Goal: Ask a question

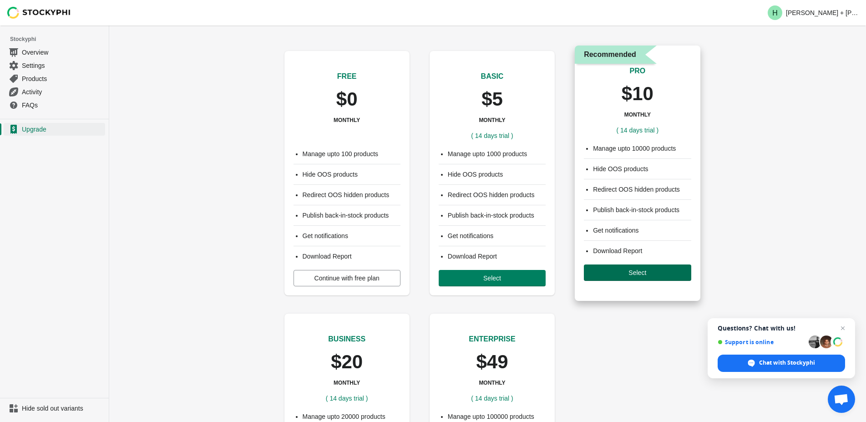
click at [643, 276] on span "Select" at bounding box center [637, 272] width 18 height 7
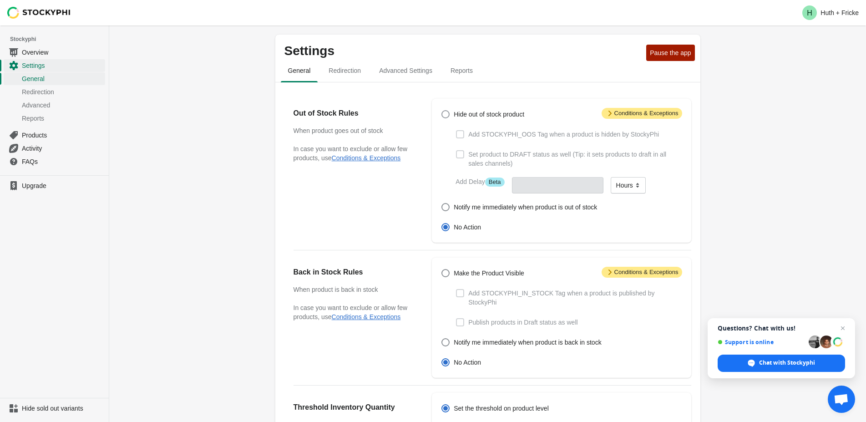
click at [445, 113] on span at bounding box center [445, 114] width 8 height 8
click at [442, 111] on input "Hide out of stock product" at bounding box center [441, 110] width 0 height 0
radio input "true"
click at [446, 115] on span at bounding box center [445, 114] width 8 height 8
click at [442, 111] on input "Hide out of stock product" at bounding box center [441, 110] width 0 height 0
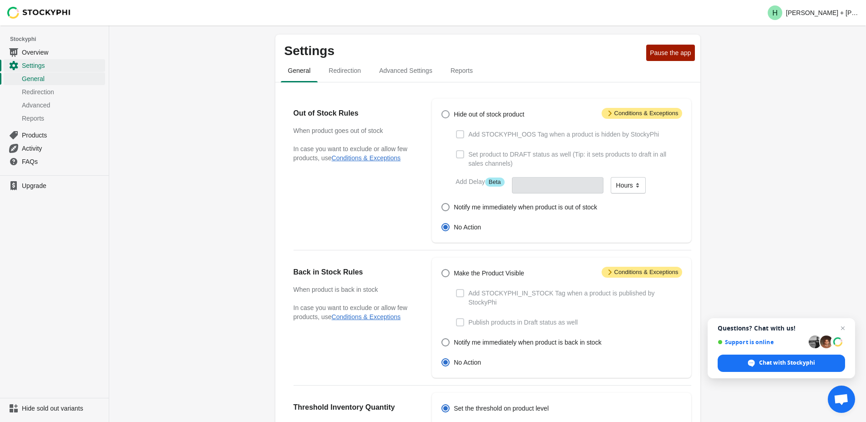
radio input "true"
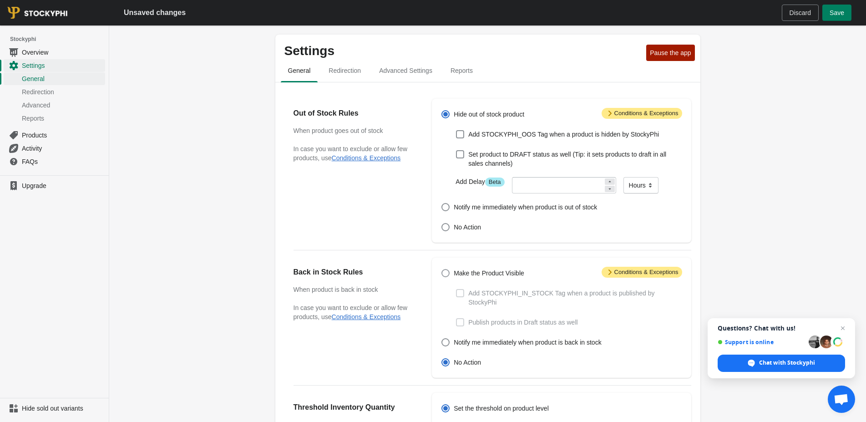
click at [450, 274] on span at bounding box center [445, 273] width 8 height 8
click at [442, 269] on input "Make the Product Visible" at bounding box center [441, 269] width 0 height 0
radio input "true"
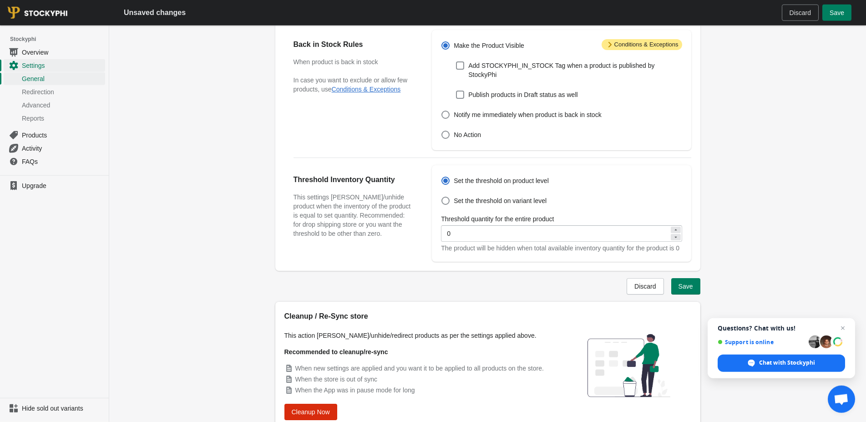
scroll to position [232, 0]
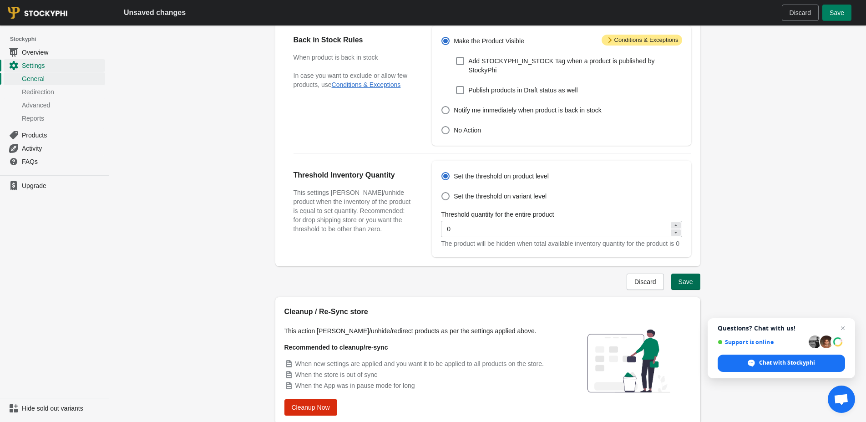
click at [682, 285] on span "Save" at bounding box center [685, 281] width 15 height 7
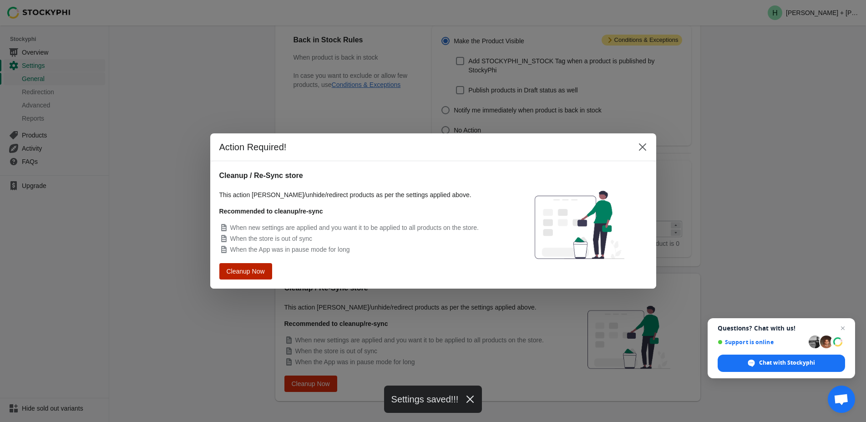
click at [244, 273] on span "Cleanup Now" at bounding box center [245, 271] width 35 height 6
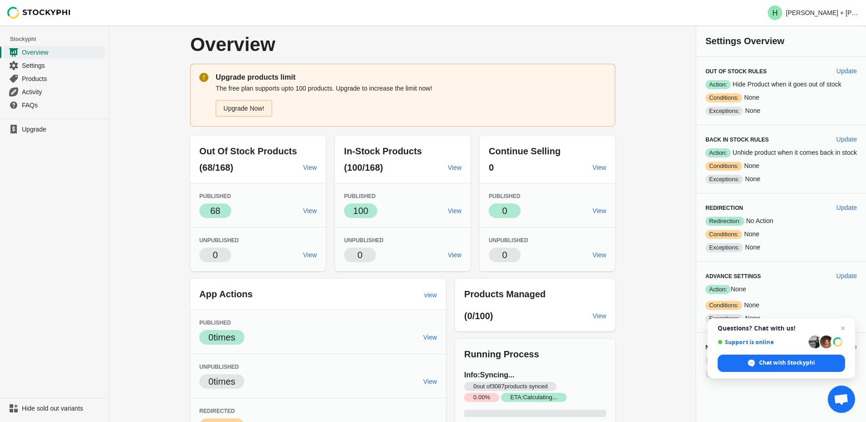
click at [248, 110] on link "Upgrade Now!" at bounding box center [244, 108] width 56 height 16
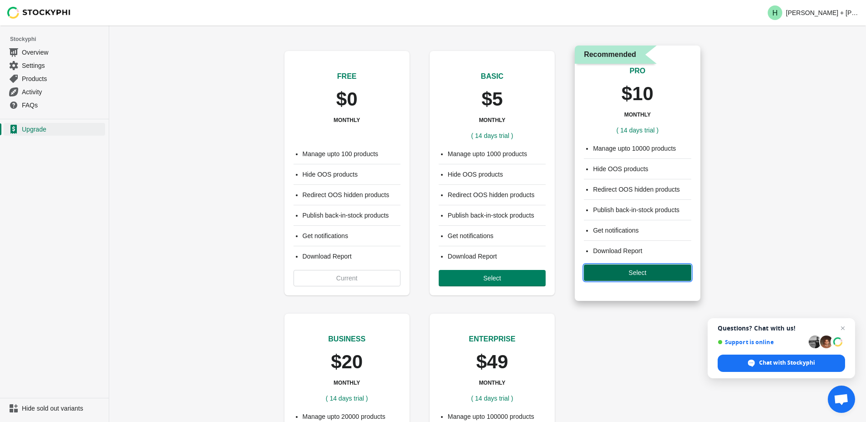
click at [642, 279] on button "Select" at bounding box center [637, 272] width 107 height 16
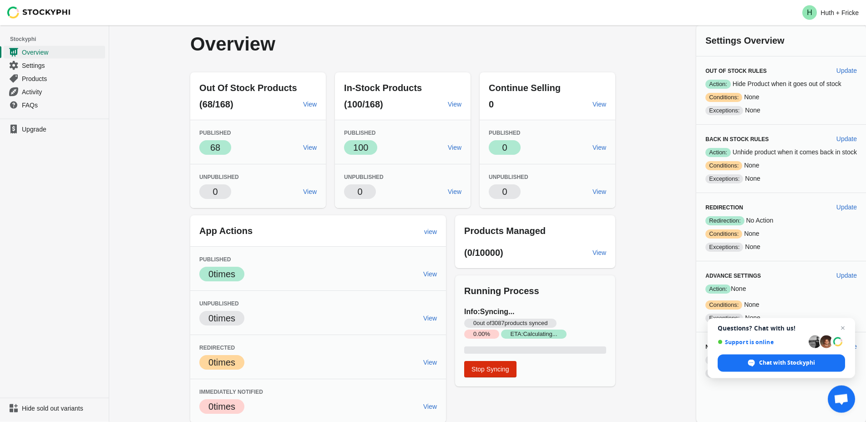
scroll to position [1, 0]
click at [38, 76] on span "Products" at bounding box center [62, 78] width 81 height 9
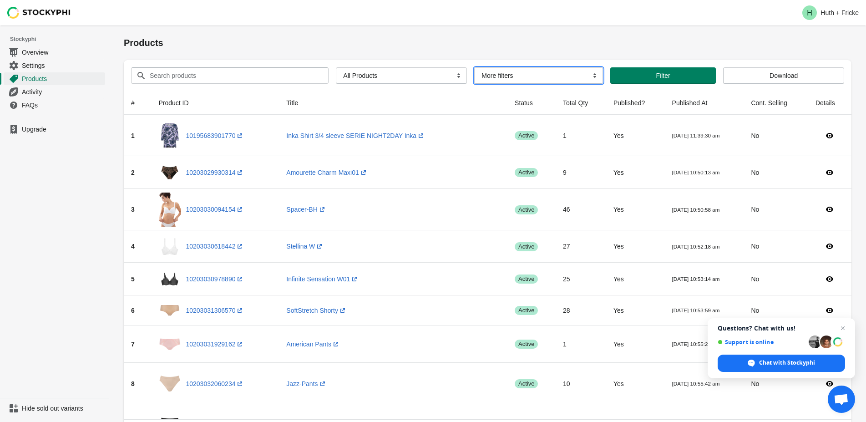
click at [474, 67] on select "More filters Delayed product hide" at bounding box center [538, 75] width 129 height 16
click at [587, 75] on select "More filters Delayed product hide" at bounding box center [538, 75] width 129 height 16
click at [474, 67] on select "More filters Delayed product hide" at bounding box center [538, 75] width 129 height 16
select select "hide_delayed"
click option "Delayed product hide" at bounding box center [0, 0] width 0 height 0
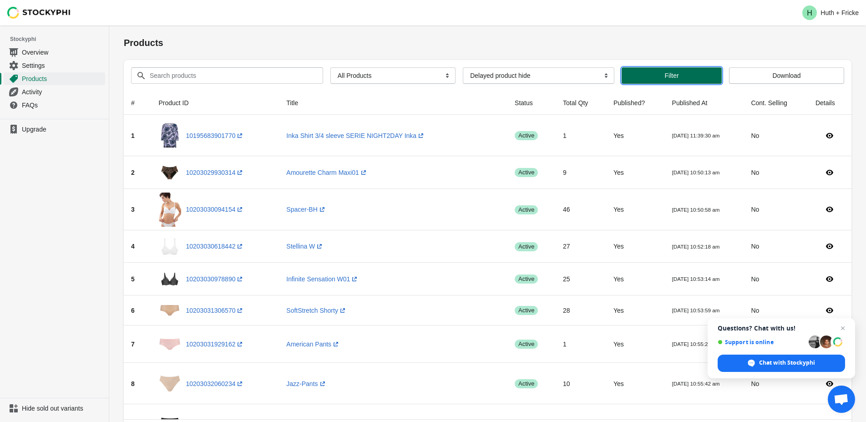
click at [671, 70] on button "Filter" at bounding box center [672, 75] width 100 height 16
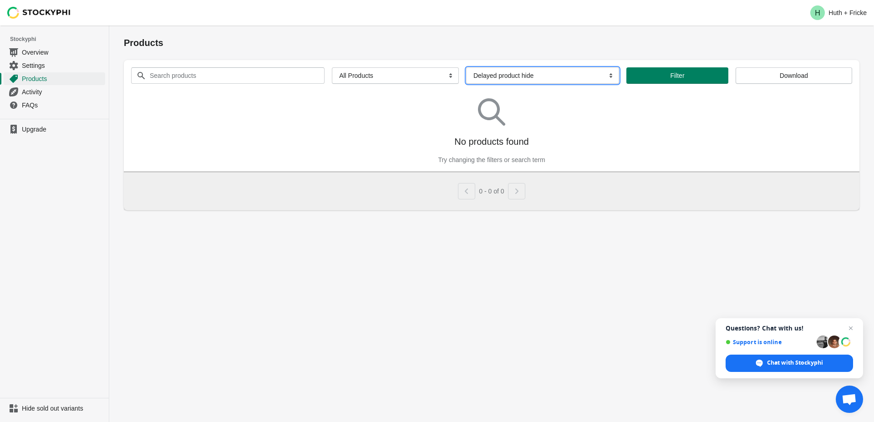
click at [466, 67] on select "More filters Delayed product hide" at bounding box center [542, 75] width 153 height 16
select select
click option "More filters" at bounding box center [0, 0] width 0 height 0
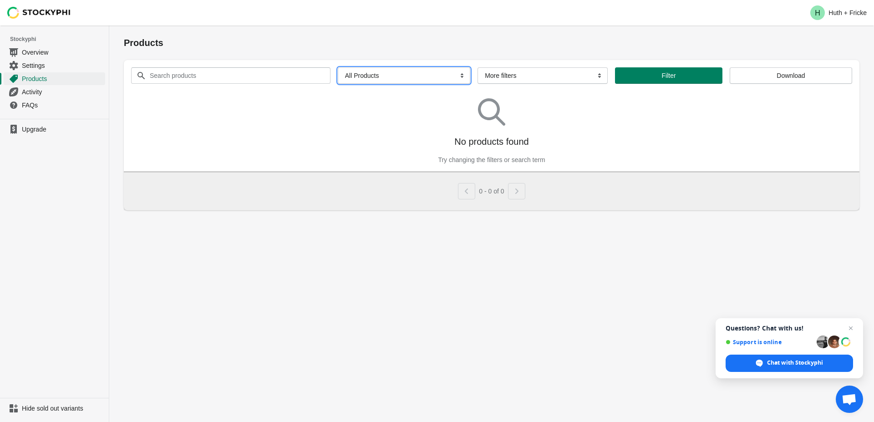
click at [338, 67] on select "All Products InStock InStock Published InStock Un-Published OOS OOS Published O…" at bounding box center [404, 75] width 132 height 16
select select "instock"
click option "InStock" at bounding box center [0, 0] width 0 height 0
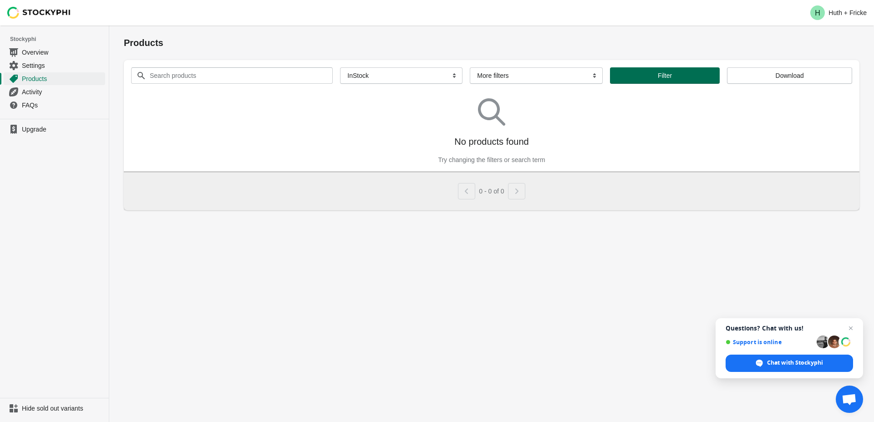
click at [647, 77] on span "Filter" at bounding box center [664, 75] width 95 height 7
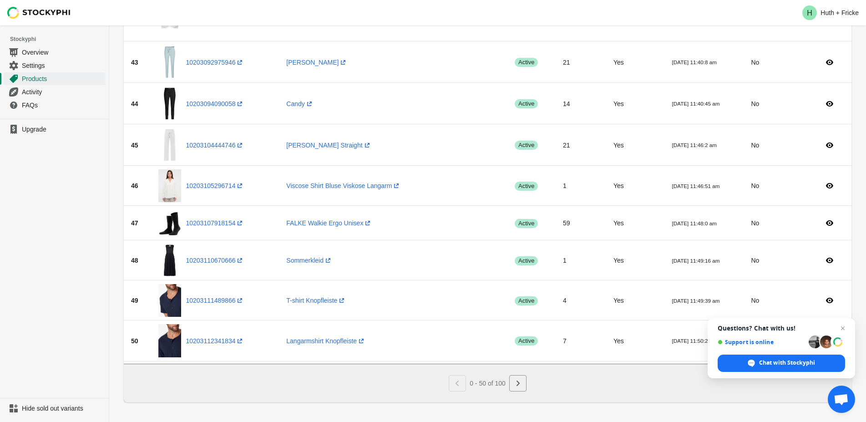
scroll to position [1635, 0]
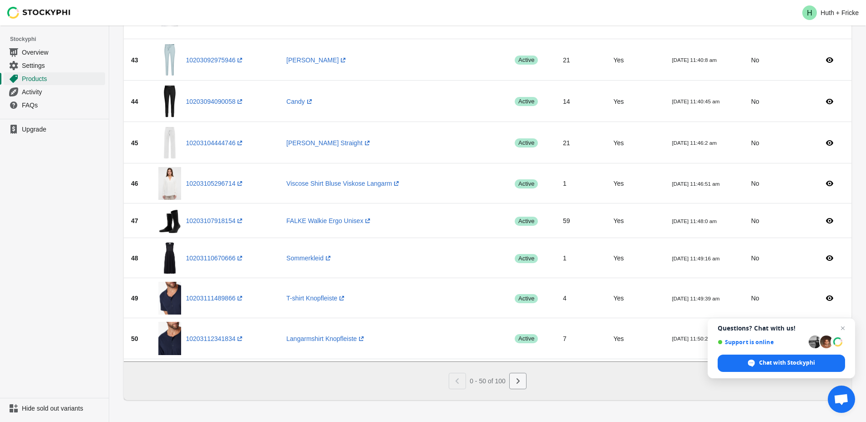
click at [523, 385] on button "Next" at bounding box center [517, 381] width 17 height 16
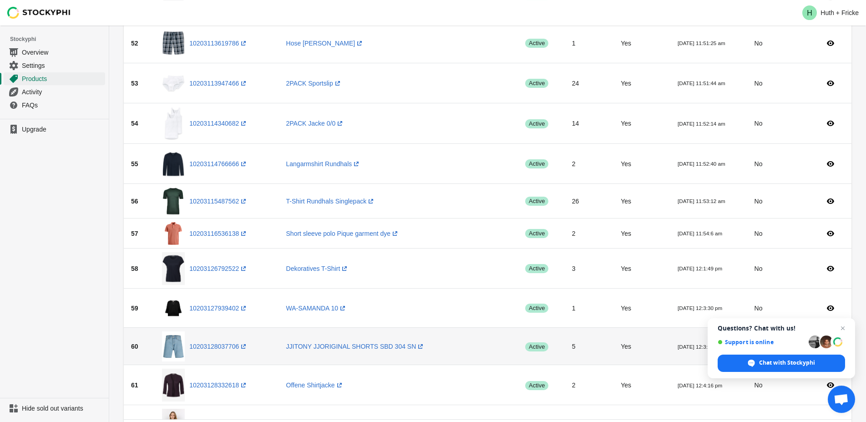
scroll to position [0, 0]
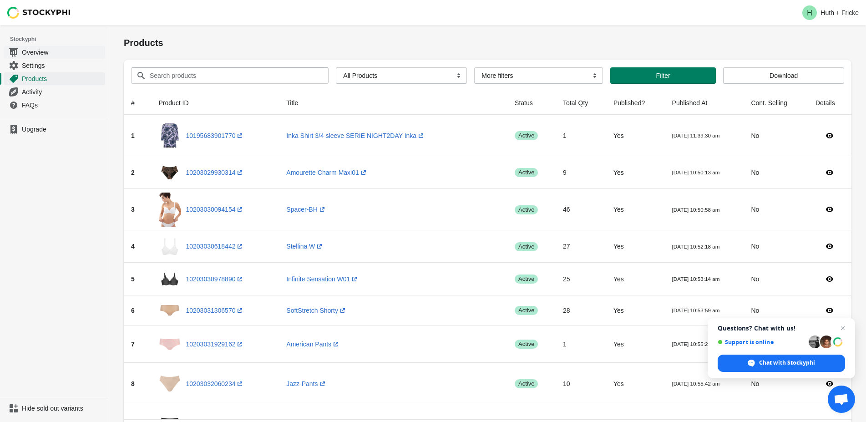
click at [44, 51] on span "Overview" at bounding box center [62, 52] width 81 height 9
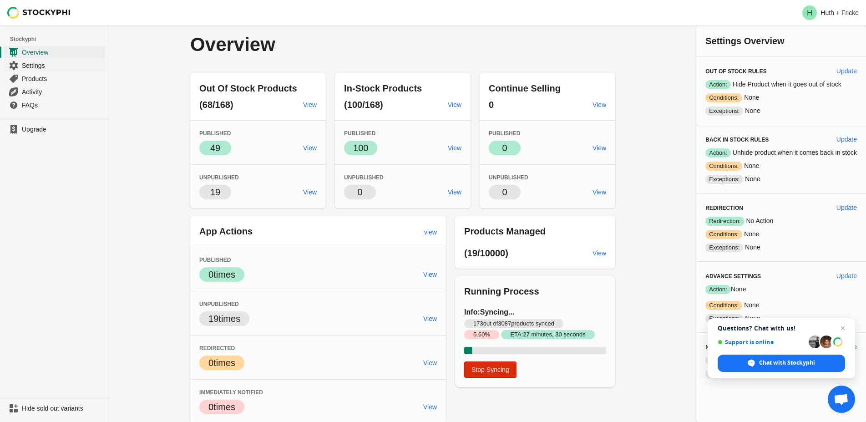
click at [41, 65] on span "Settings" at bounding box center [62, 65] width 81 height 9
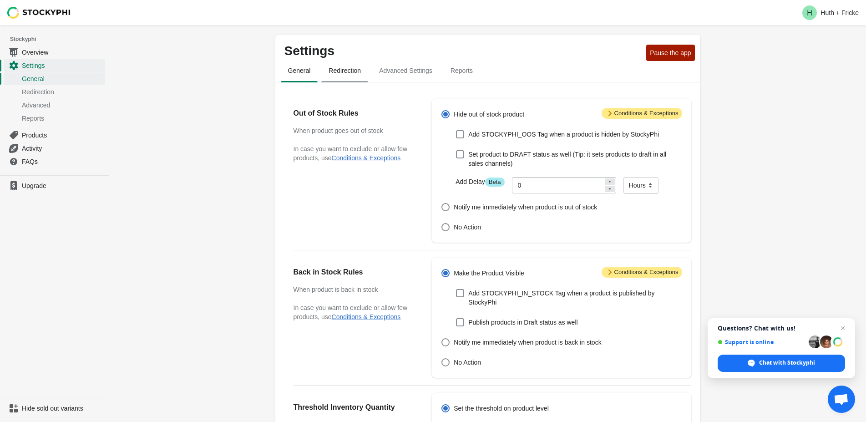
click at [339, 67] on span "Redirection" at bounding box center [344, 70] width 47 height 16
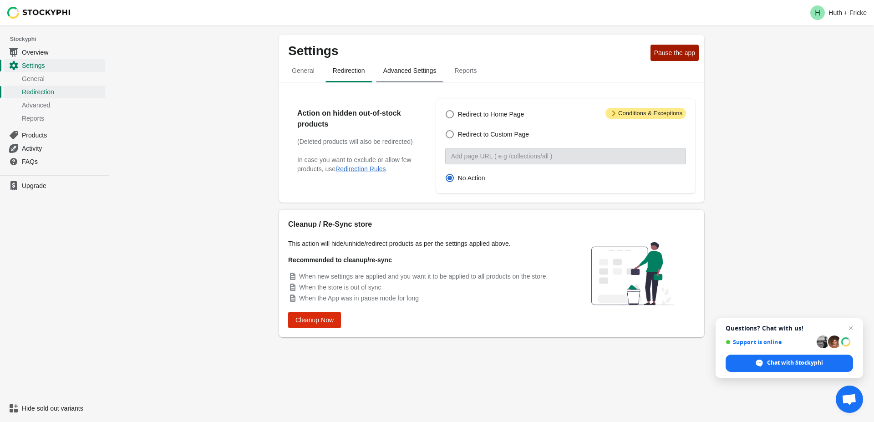
click at [402, 67] on span "Advanced Settings" at bounding box center [410, 70] width 68 height 16
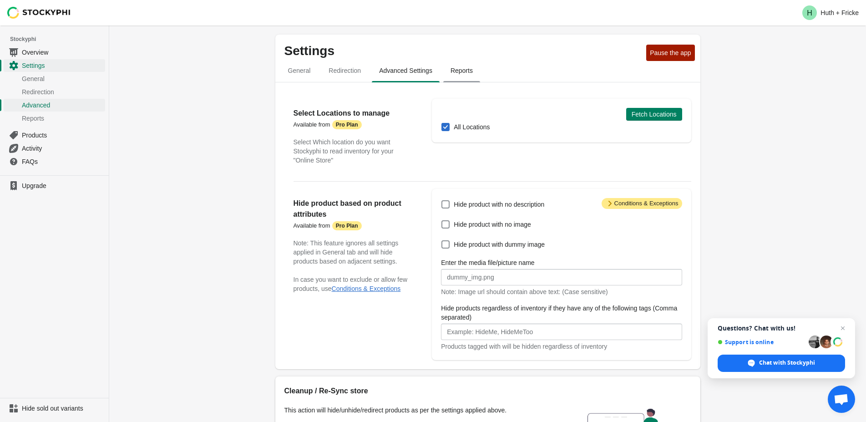
click at [455, 75] on span "Reports" at bounding box center [461, 70] width 37 height 16
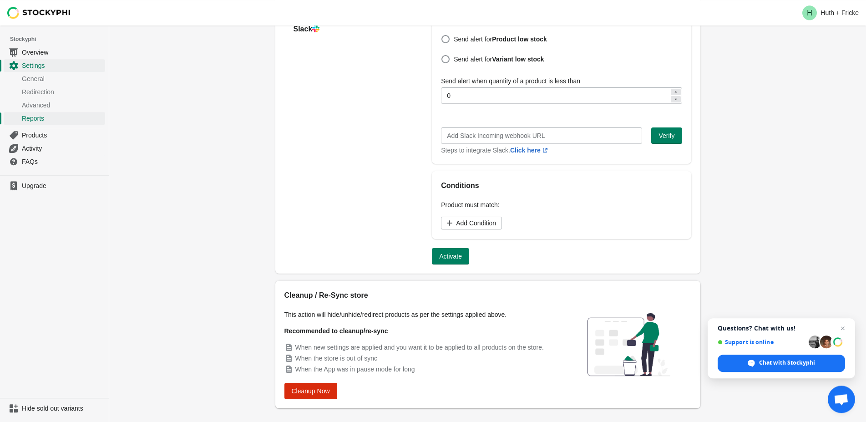
scroll to position [298, 0]
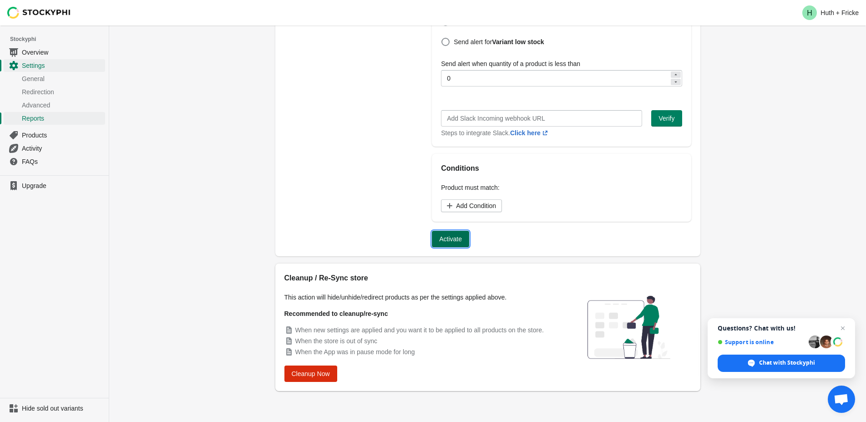
click at [449, 241] on span "Activate" at bounding box center [450, 238] width 23 height 7
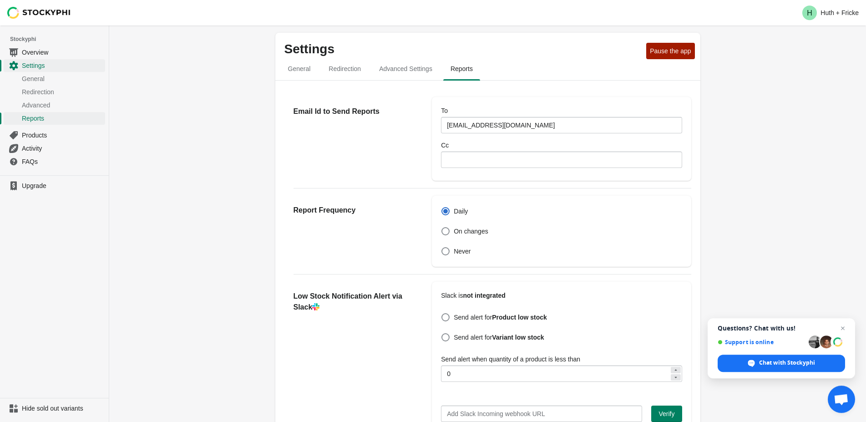
scroll to position [0, 0]
click at [37, 53] on span "Overview" at bounding box center [62, 52] width 81 height 9
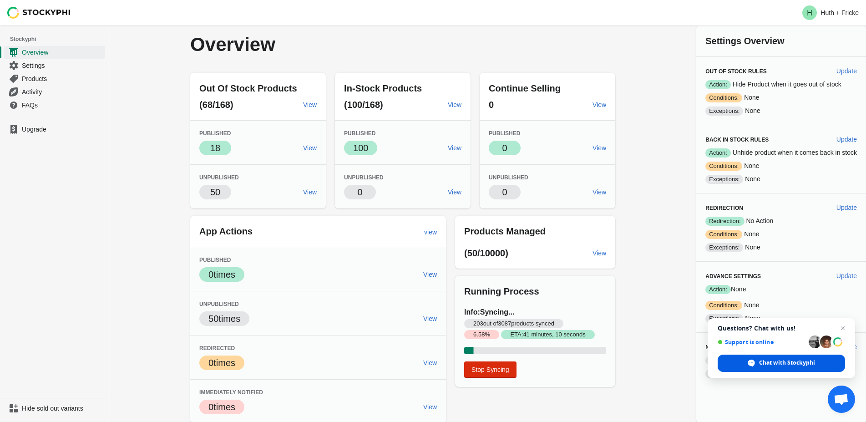
click at [787, 364] on span "Chat with Stockyphi" at bounding box center [787, 363] width 56 height 8
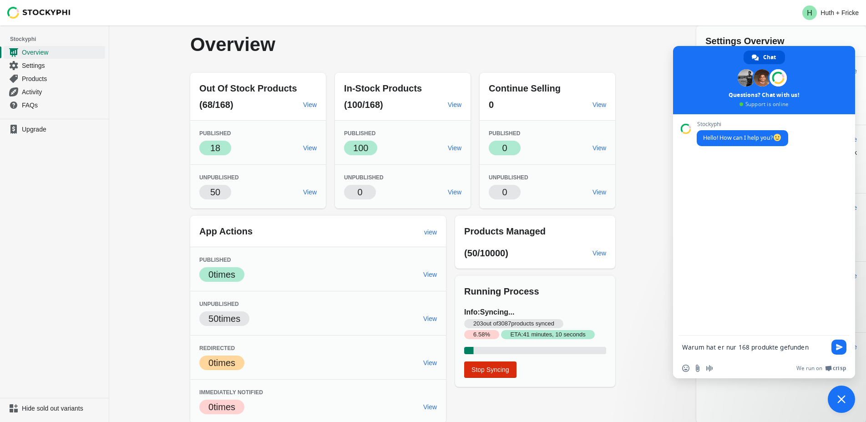
type textarea "Warum hat er nur 168 produkte gefunden?"
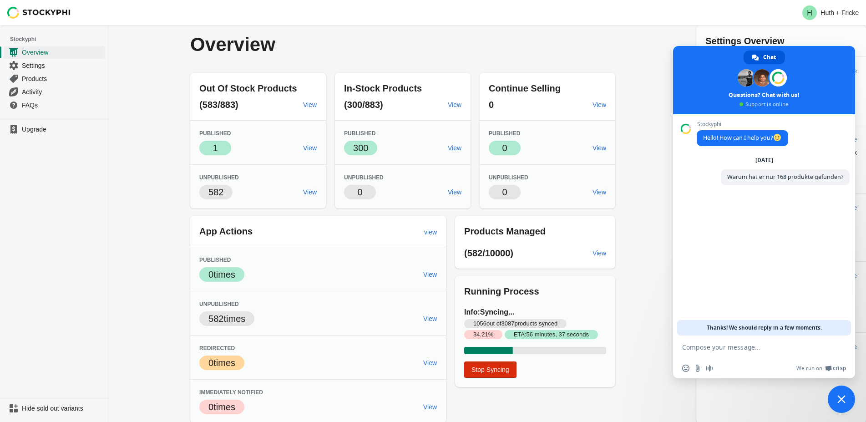
scroll to position [1, 0]
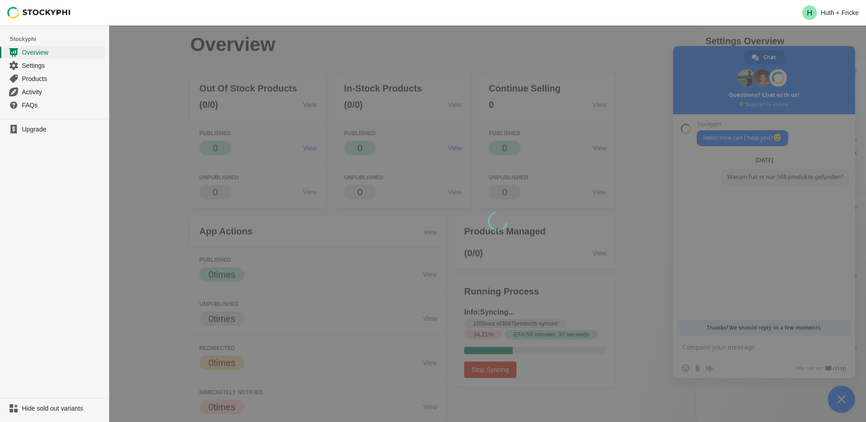
scroll to position [1, 0]
